Goal: Task Accomplishment & Management: Complete application form

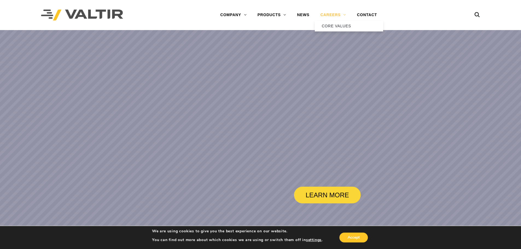
click at [345, 16] on link "CAREERS" at bounding box center [333, 15] width 37 height 11
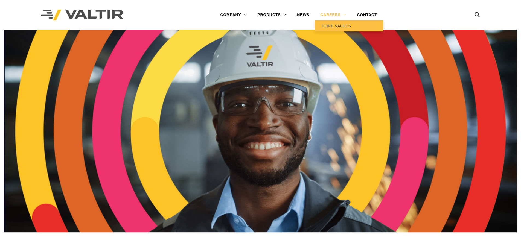
click at [344, 25] on link "CORE VALUES" at bounding box center [349, 26] width 68 height 11
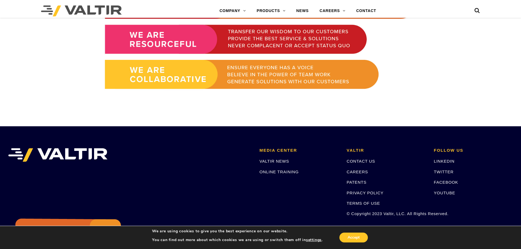
scroll to position [449, 0]
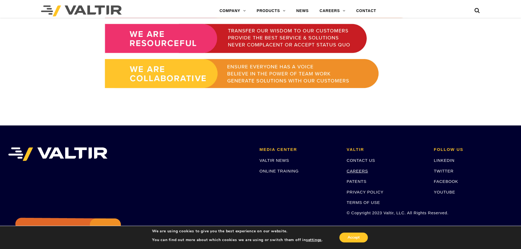
click at [359, 171] on link "CAREERS" at bounding box center [357, 171] width 21 height 5
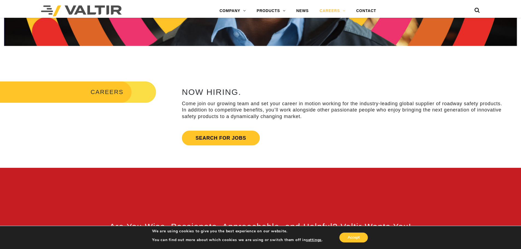
scroll to position [188, 0]
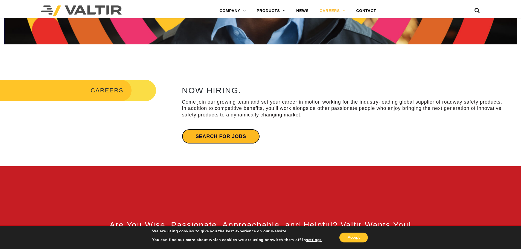
click at [206, 137] on link "Search for jobs" at bounding box center [221, 136] width 78 height 15
